Goal: Task Accomplishment & Management: Manage account settings

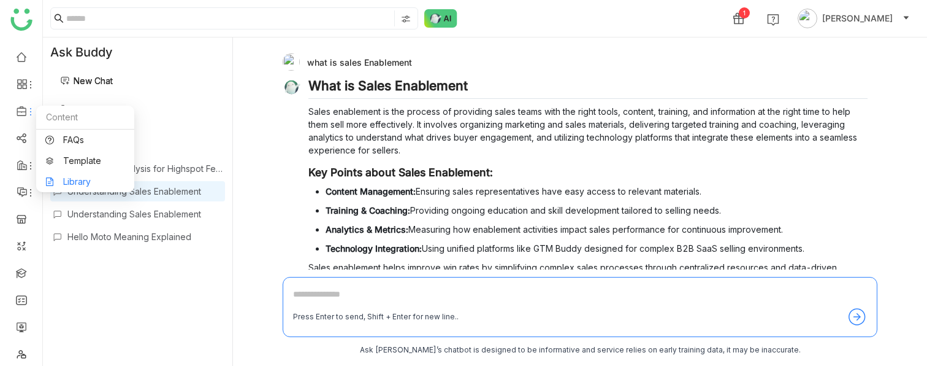
click at [74, 180] on link "Library" at bounding box center [85, 181] width 80 height 9
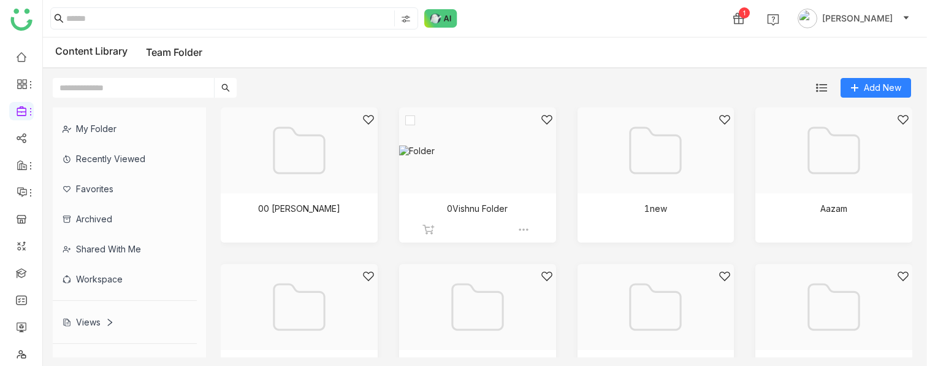
click at [488, 206] on div at bounding box center [473, 165] width 136 height 104
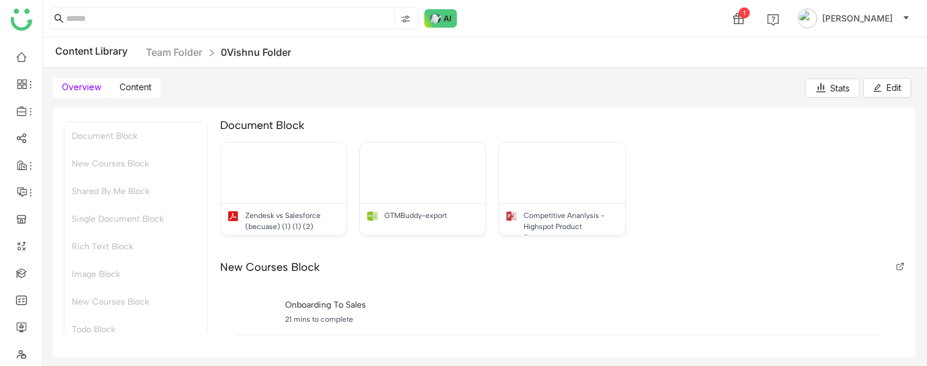
scroll to position [17, 0]
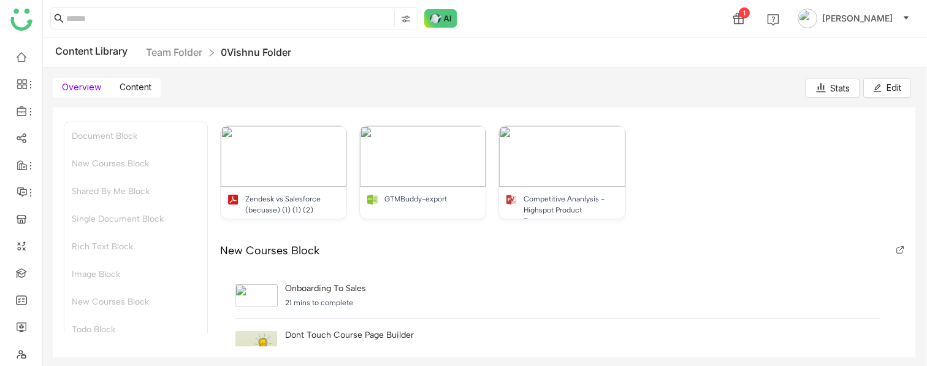
click at [150, 86] on span "Content" at bounding box center [136, 87] width 32 height 10
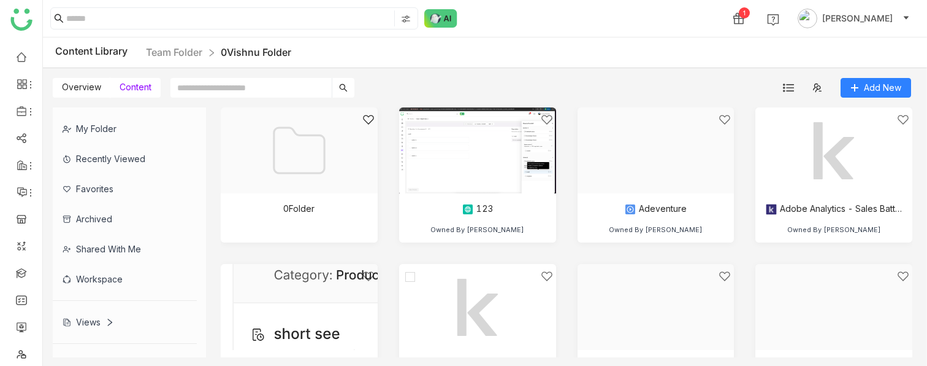
scroll to position [20, 0]
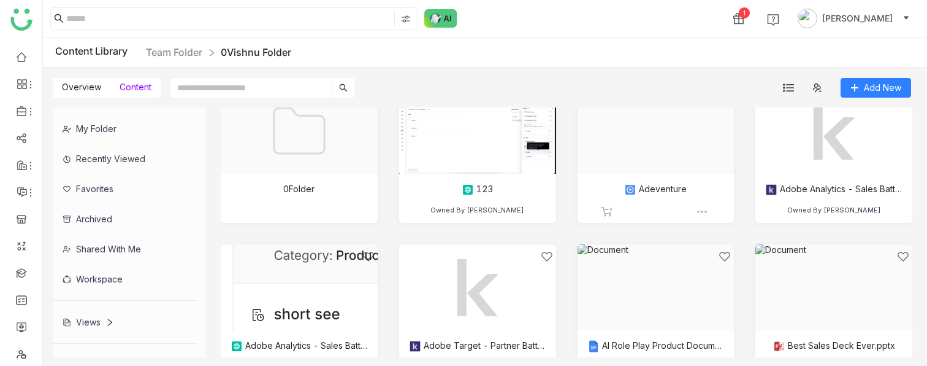
click at [670, 179] on div at bounding box center [652, 146] width 136 height 104
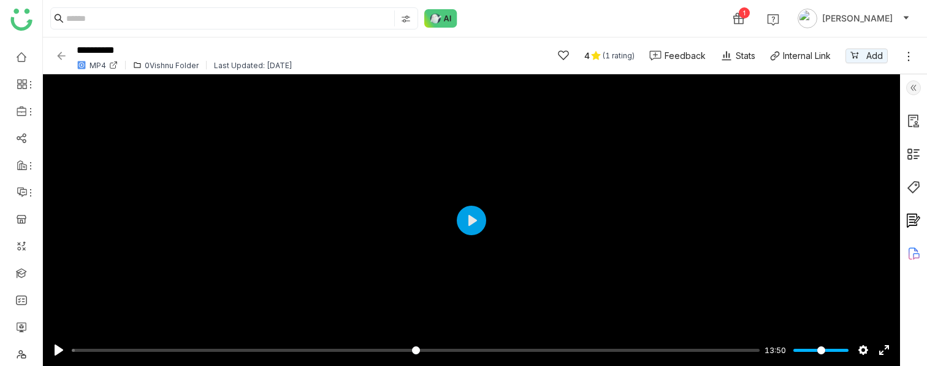
click at [908, 59] on icon at bounding box center [909, 56] width 12 height 12
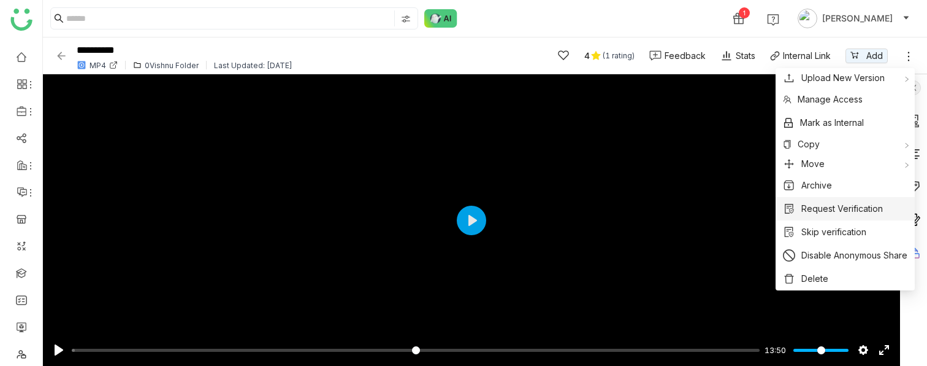
click at [846, 204] on span "Request Verification" at bounding box center [843, 208] width 82 height 13
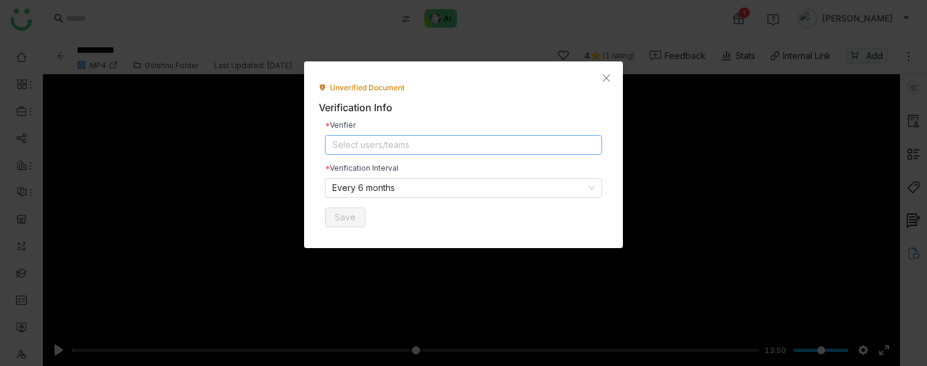
click at [350, 148] on nz-select-top-control "Select users/teams" at bounding box center [463, 145] width 277 height 20
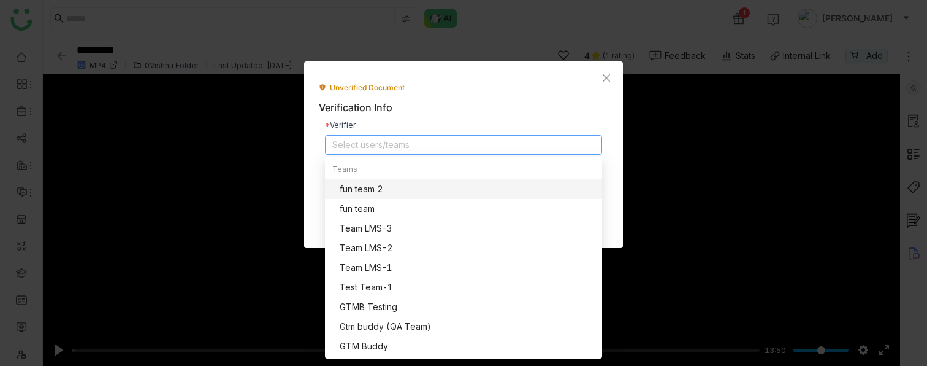
type input "*"
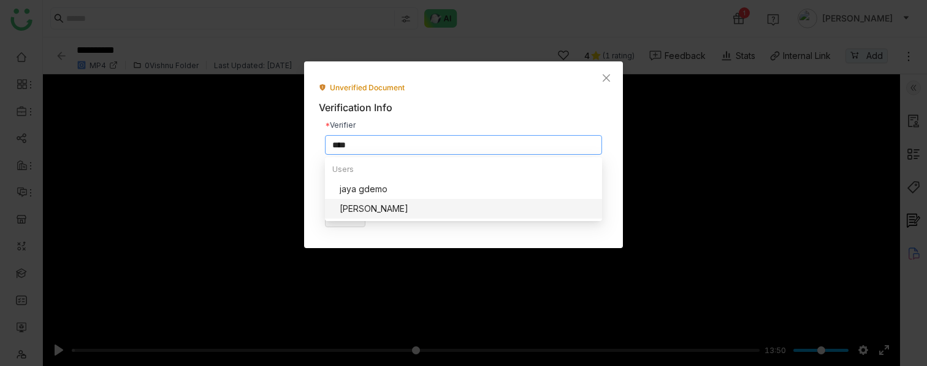
type input "****"
click at [374, 205] on div "[PERSON_NAME]" at bounding box center [467, 208] width 255 height 13
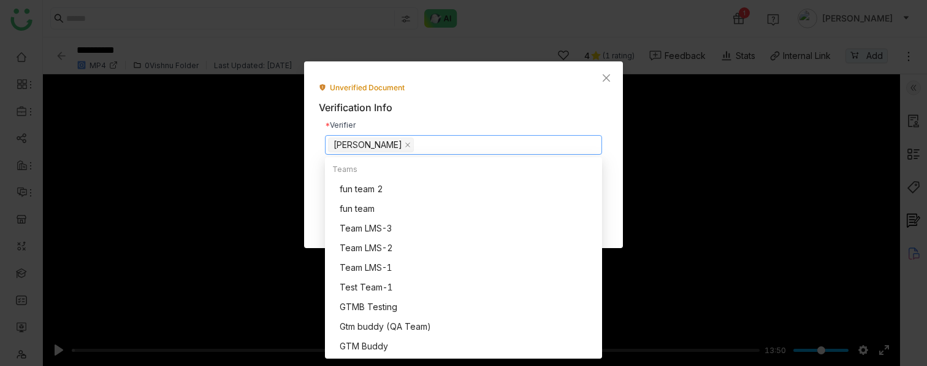
click at [492, 99] on div "Unverified Document Verification Info Verifier Jayasree Lekkalapudi Verificatio…" at bounding box center [464, 157] width 290 height 151
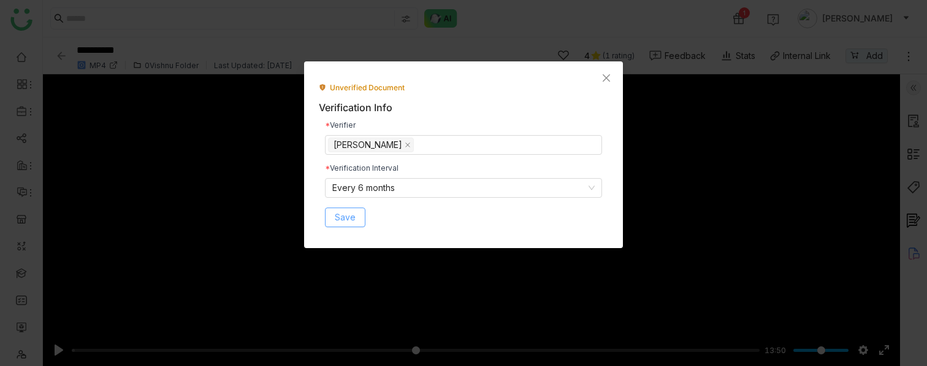
click at [364, 220] on button "Save" at bounding box center [345, 217] width 40 height 20
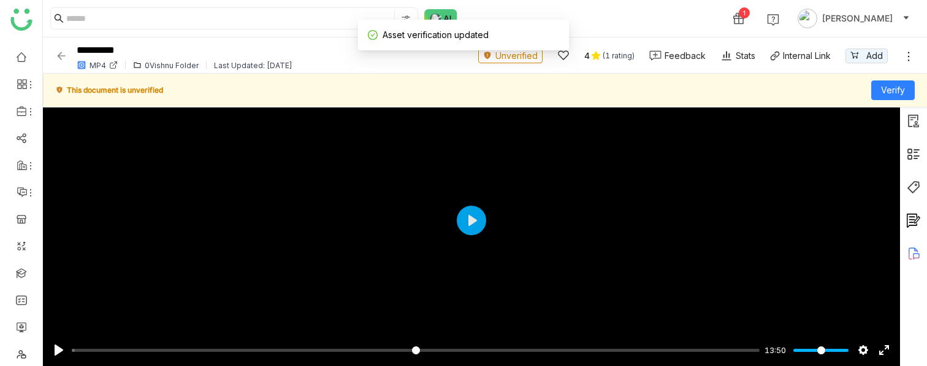
click at [493, 58] on button "Unverified" at bounding box center [510, 55] width 64 height 15
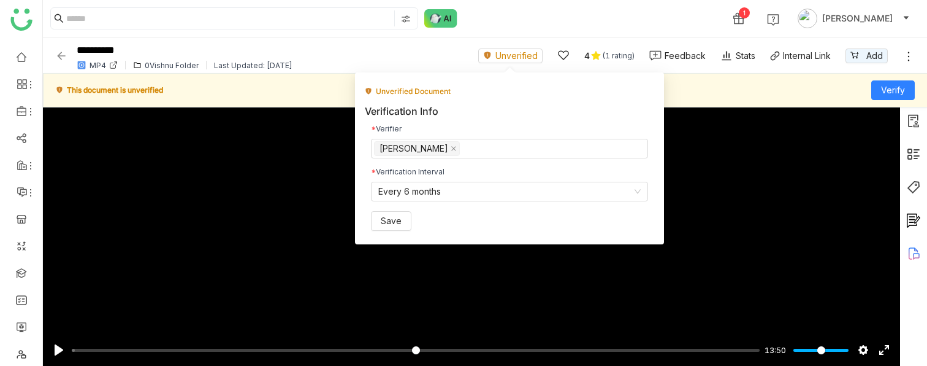
click at [508, 63] on div "Unverified Document Verification Info Verifier Jayasree Lekkalapudi Verificatio…" at bounding box center [509, 153] width 309 height 181
click at [508, 48] on button "Unverified" at bounding box center [510, 55] width 64 height 15
click at [439, 70] on div "Unverified Document Verification Info Verifier Jayasree Lekkalapudi Verificatio…" at bounding box center [509, 153] width 309 height 181
click at [501, 59] on span "Unverified" at bounding box center [517, 55] width 42 height 13
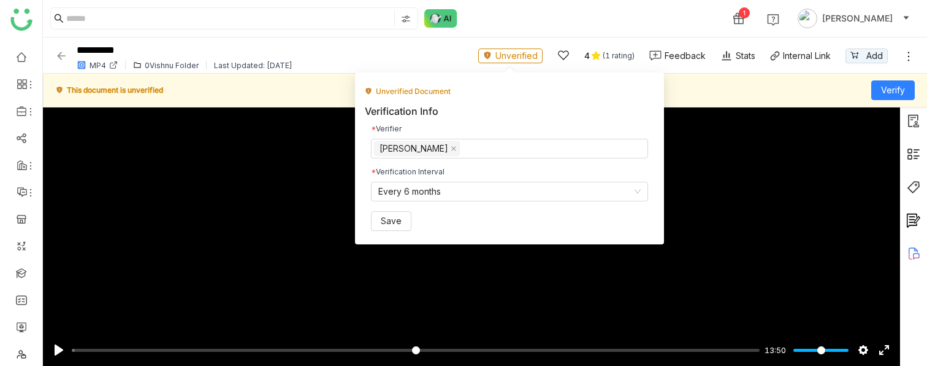
click at [501, 59] on span "Unverified" at bounding box center [517, 55] width 42 height 13
click at [469, 145] on input at bounding box center [468, 148] width 2 height 15
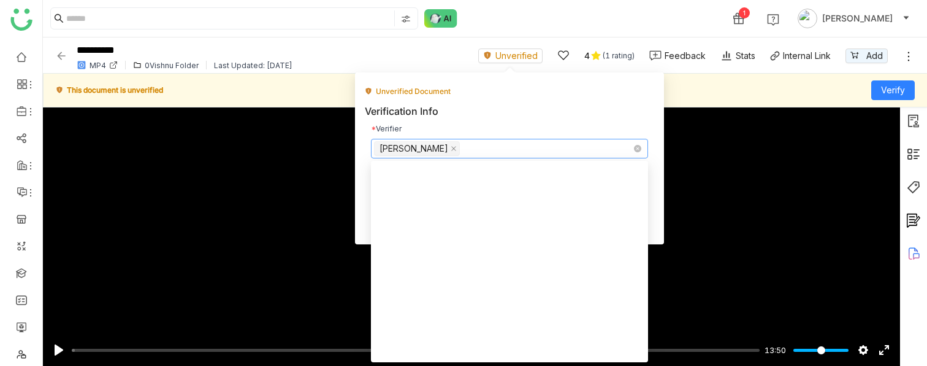
scroll to position [608, 0]
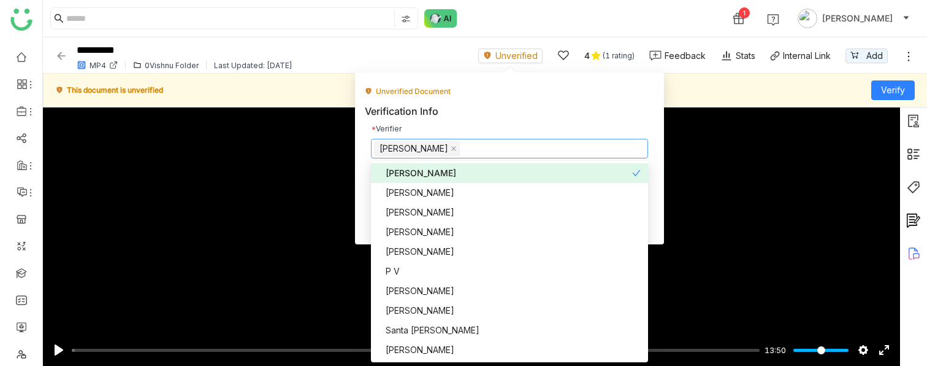
click at [488, 112] on div "Verification Info" at bounding box center [510, 111] width 290 height 15
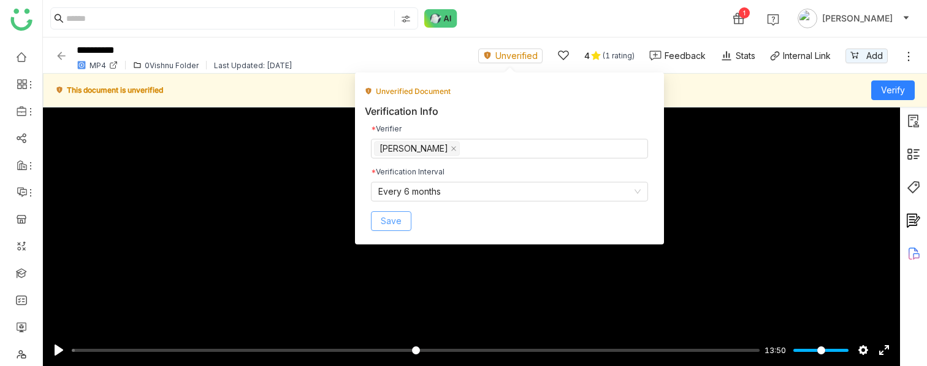
click at [389, 221] on span "Save" at bounding box center [391, 220] width 21 height 13
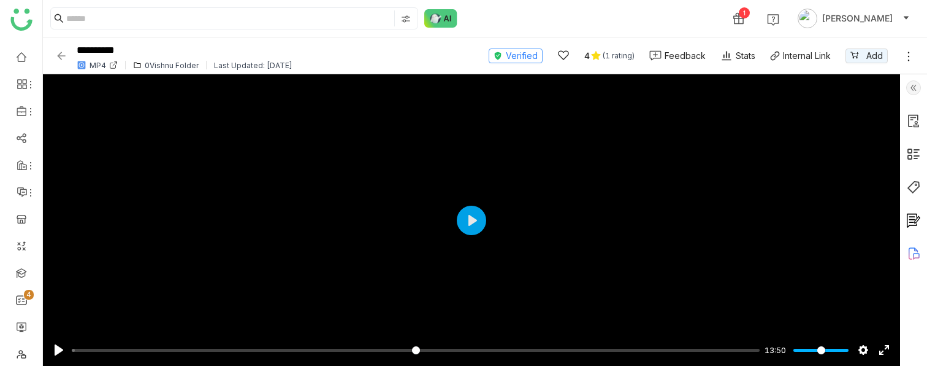
click at [522, 57] on span "Verified" at bounding box center [522, 55] width 32 height 13
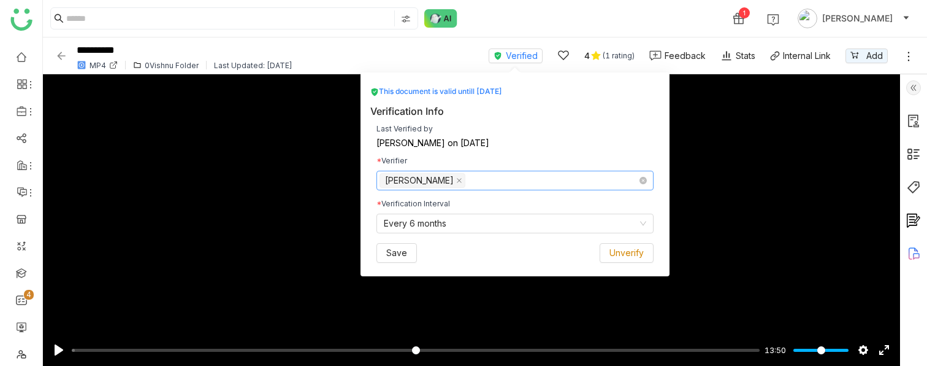
click at [475, 180] on input at bounding box center [473, 180] width 2 height 15
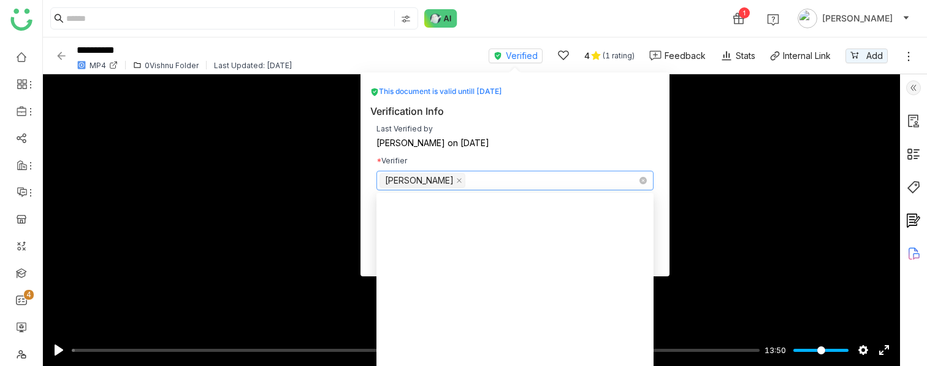
scroll to position [608, 0]
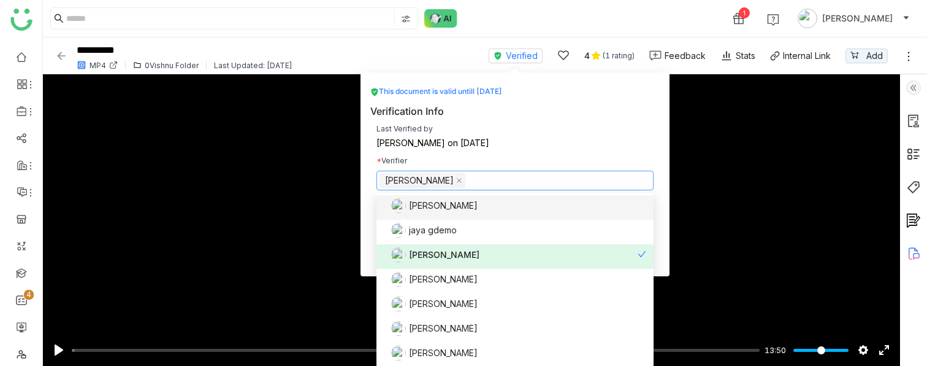
click at [543, 143] on div "[PERSON_NAME] on [DATE]" at bounding box center [515, 143] width 277 height 9
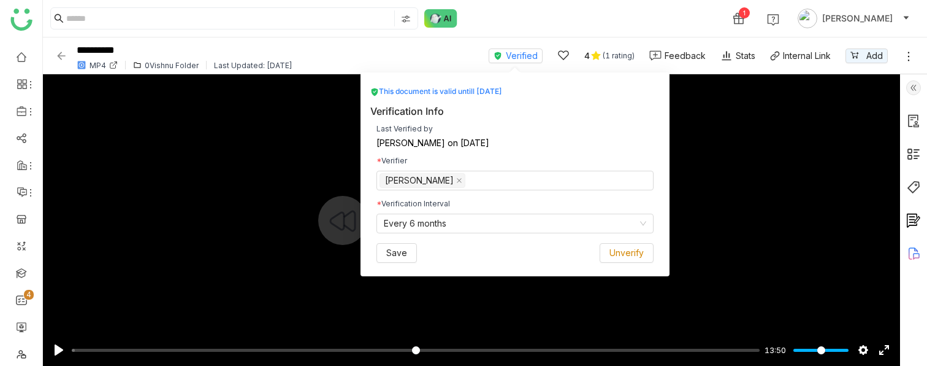
click at [709, 204] on div at bounding box center [472, 219] width 858 height 291
